Goal: Task Accomplishment & Management: Use online tool/utility

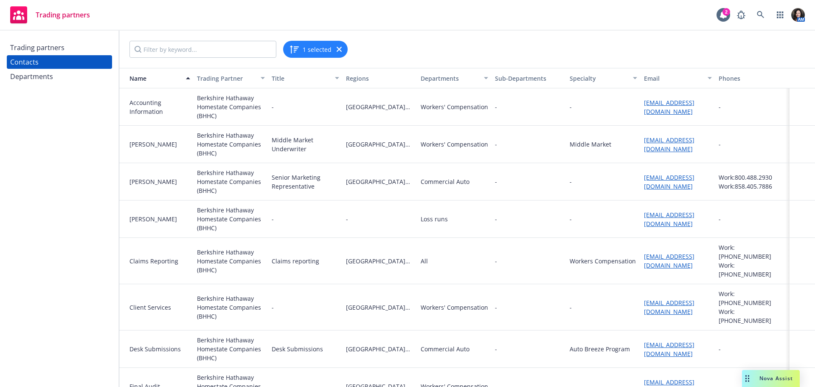
click at [169, 46] on input "Filter by keyword..." at bounding box center [202, 49] width 147 height 17
type input "state"
click at [74, 45] on div "Trading partners" at bounding box center [59, 48] width 98 height 14
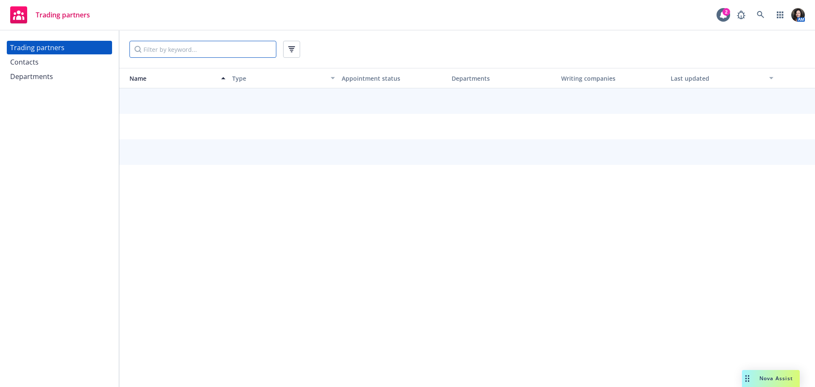
click at [207, 53] on input "Filter by keyword..." at bounding box center [202, 49] width 147 height 17
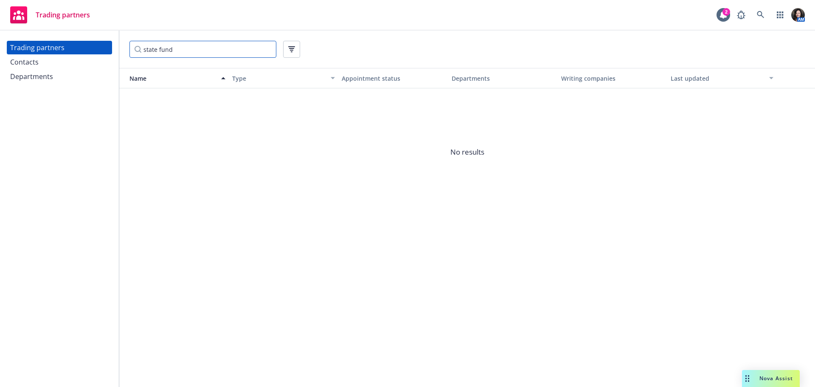
drag, startPoint x: 208, startPoint y: 45, endPoint x: 122, endPoint y: 47, distance: 85.8
click at [122, 47] on div "state fund" at bounding box center [467, 49] width 696 height 37
type input "c"
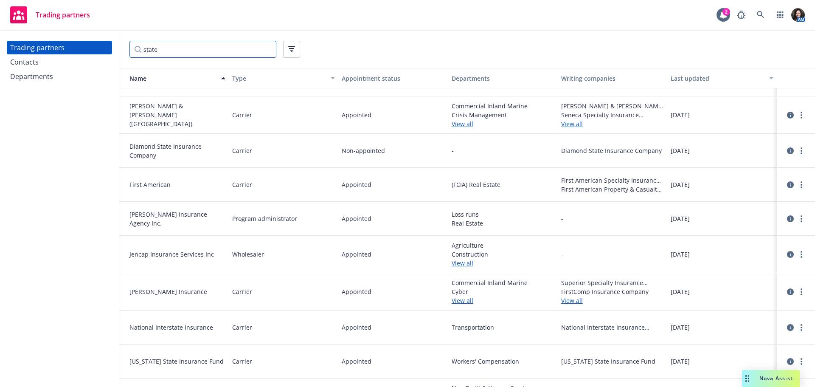
scroll to position [255, 0]
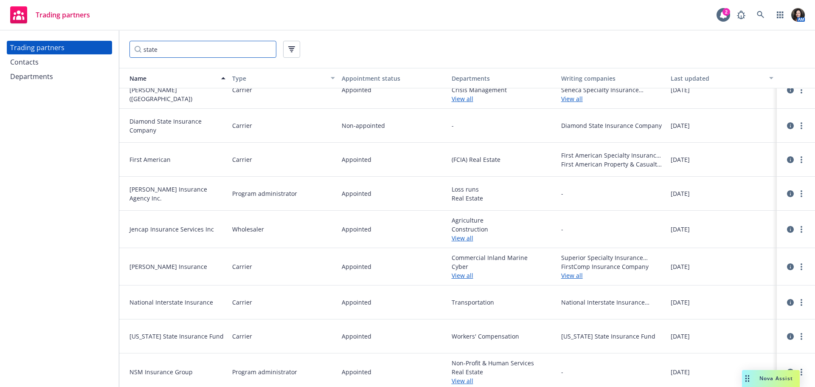
drag, startPoint x: 167, startPoint y: 51, endPoint x: 120, endPoint y: 48, distance: 47.2
click at [120, 48] on div "state" at bounding box center [467, 49] width 696 height 37
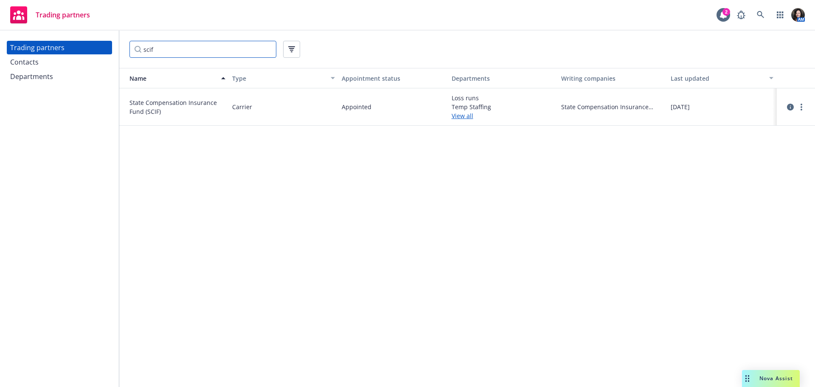
scroll to position [0, 0]
type input "scif"
click at [805, 109] on link "more" at bounding box center [801, 107] width 10 height 10
click at [725, 130] on link "View contacts" at bounding box center [758, 124] width 95 height 17
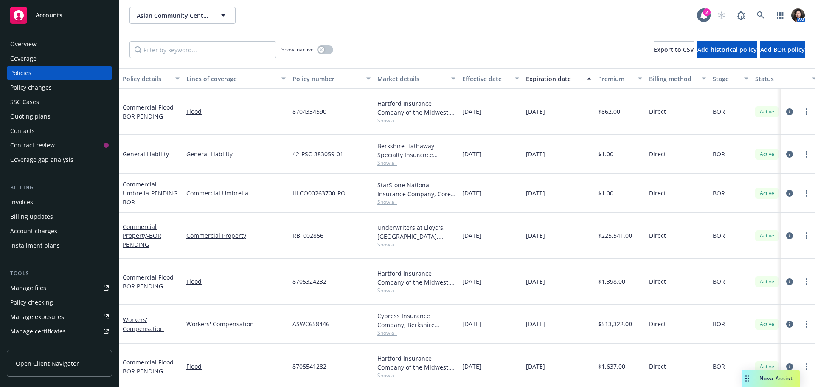
click at [35, 118] on div "Quoting plans" at bounding box center [30, 117] width 40 height 14
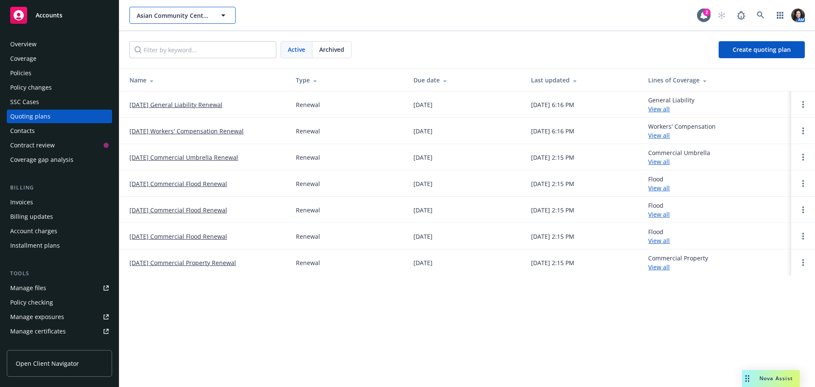
click at [155, 16] on span "Asian Community Center of Sacramento Valley, Inc." at bounding box center [173, 15] width 73 height 9
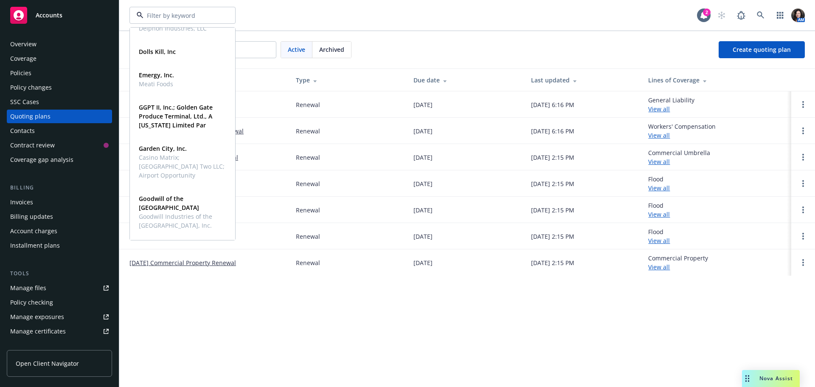
scroll to position [340, 0]
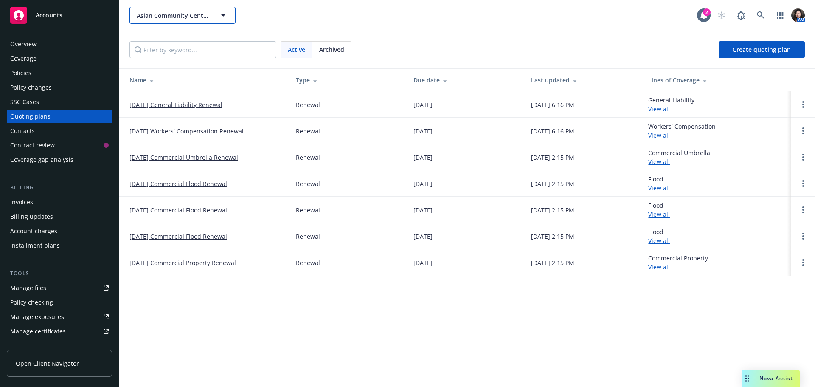
click at [143, 19] on span "Asian Community Center of Sacramento Valley, Inc." at bounding box center [173, 15] width 73 height 9
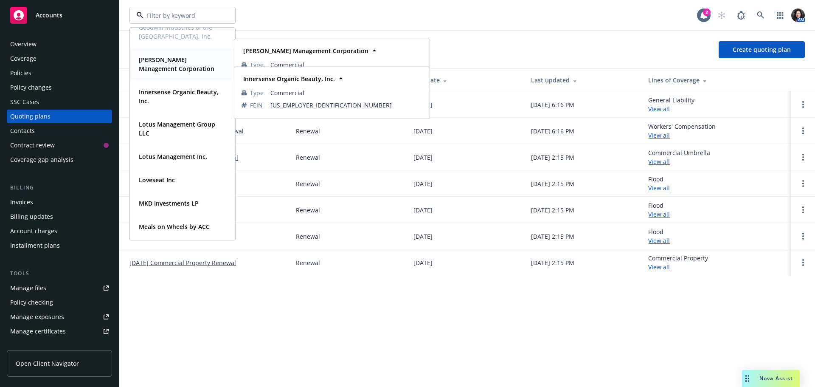
click at [163, 67] on strong "Handley Management Corporation" at bounding box center [177, 64] width 76 height 17
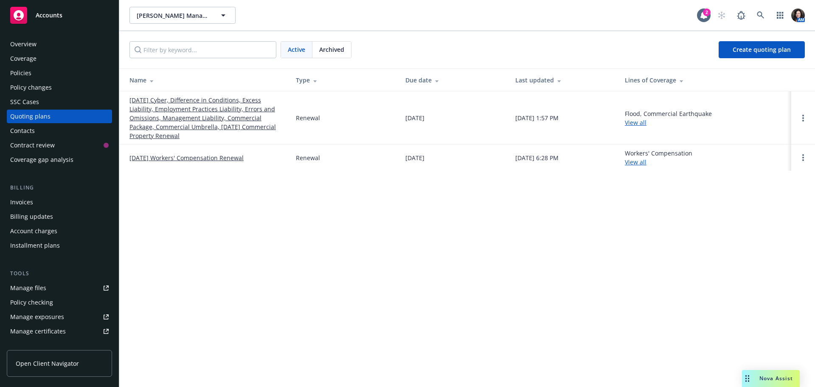
click at [154, 111] on link "10/01/25 Cyber, Difference in Conditions, Excess Liability, Employment Practice…" at bounding box center [205, 118] width 153 height 45
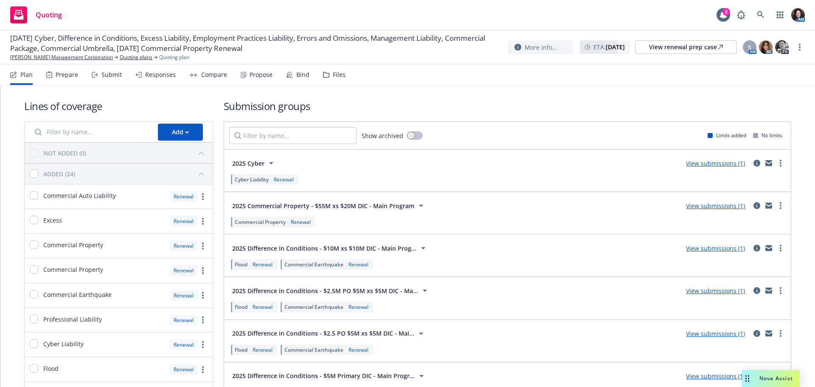
click at [155, 71] on div "Responses" at bounding box center [160, 74] width 31 height 7
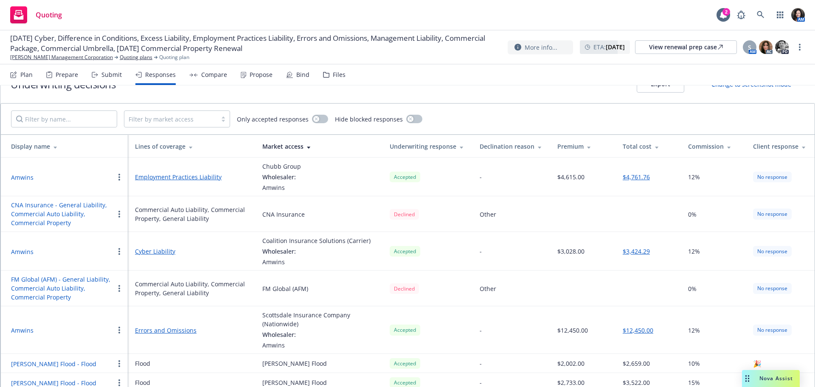
scroll to position [29, 0]
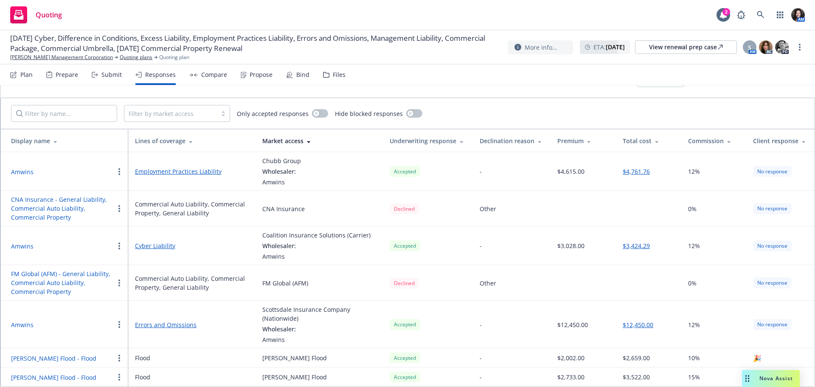
click at [112, 75] on div "Submit" at bounding box center [111, 74] width 20 height 7
